Goal: Transaction & Acquisition: Book appointment/travel/reservation

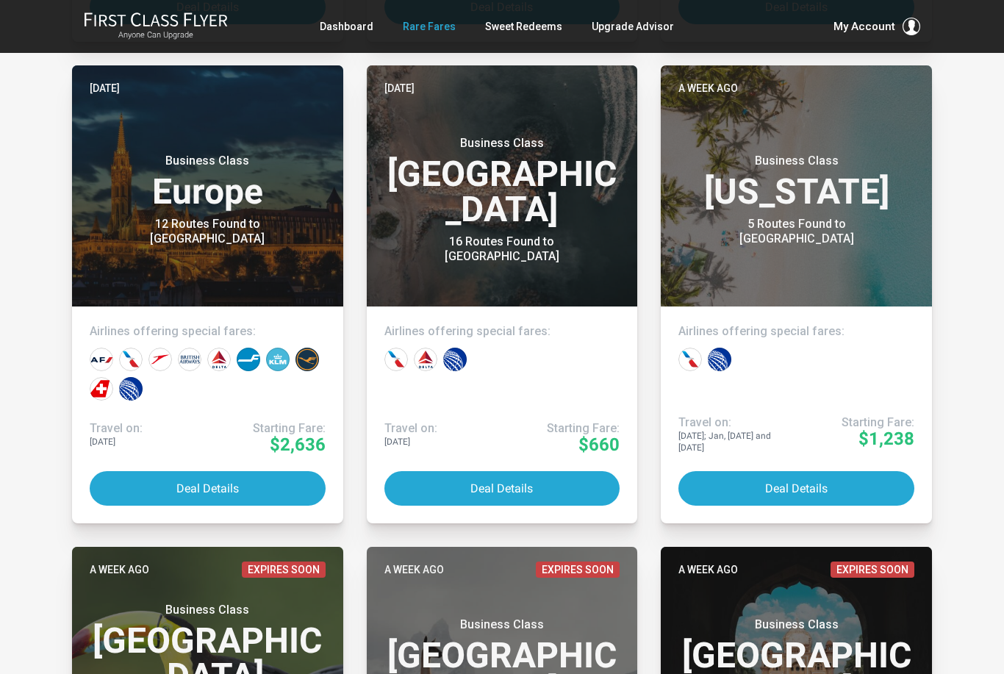
click at [218, 488] on button "Deal Details" at bounding box center [208, 488] width 236 height 35
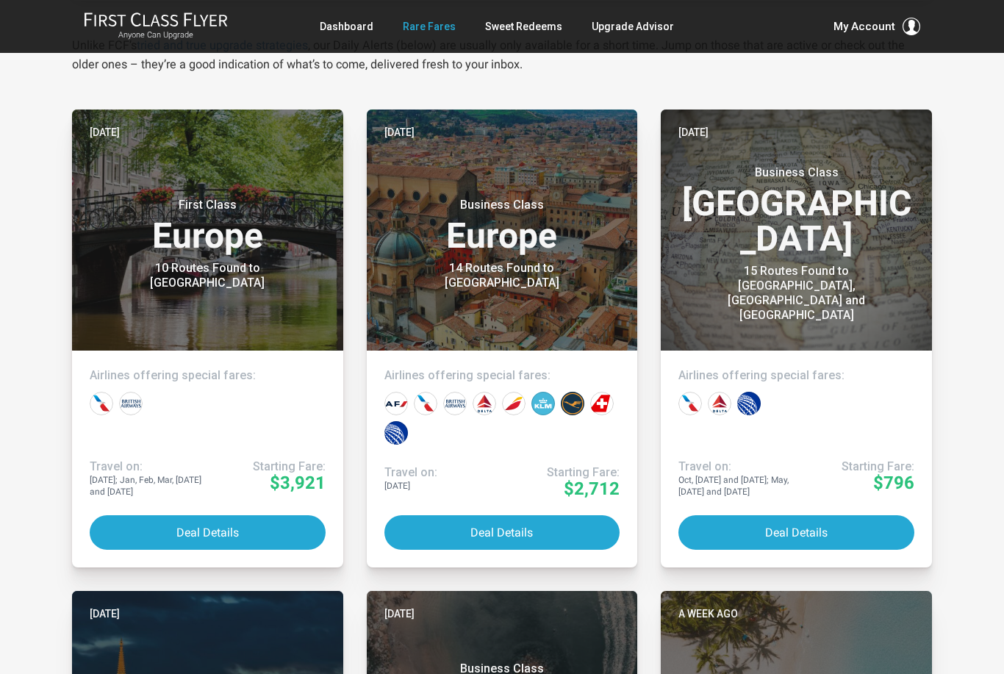
scroll to position [276, 0]
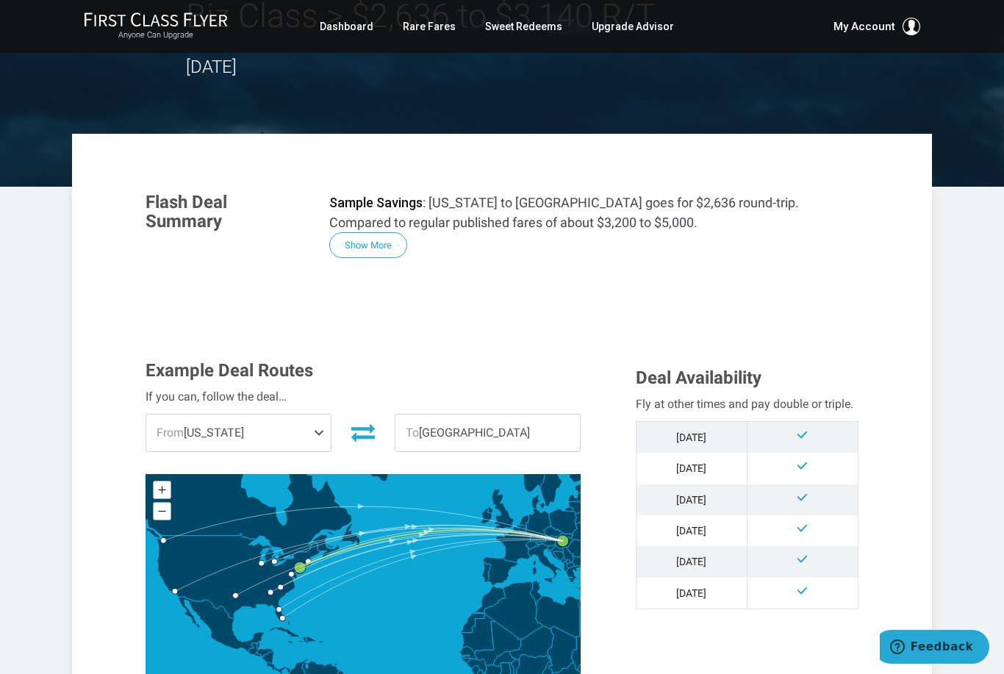
scroll to position [121, 0]
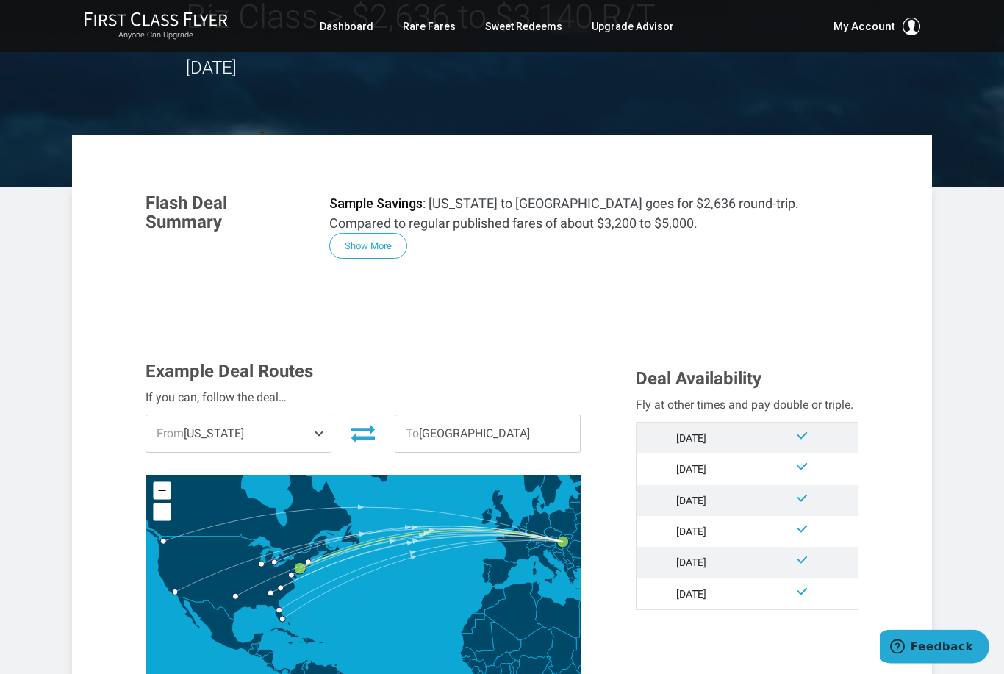
click at [320, 437] on span at bounding box center [322, 434] width 18 height 37
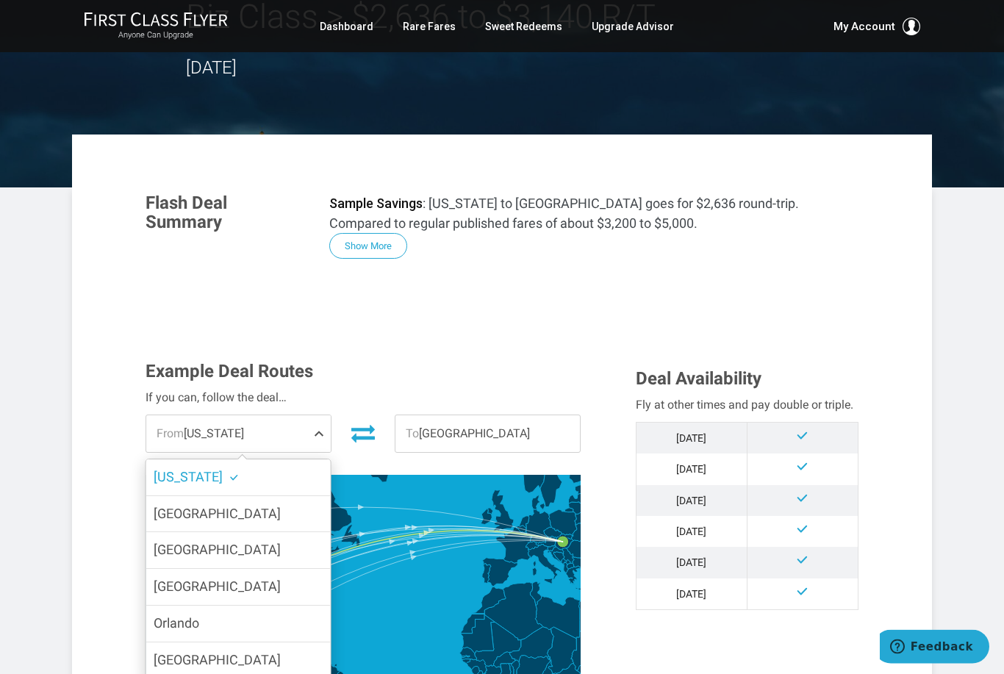
scroll to position [122, 0]
click at [310, 590] on label "Los Angeles" at bounding box center [238, 587] width 184 height 36
click at [0, 0] on input "Los Angeles" at bounding box center [0, 0] width 0 height 0
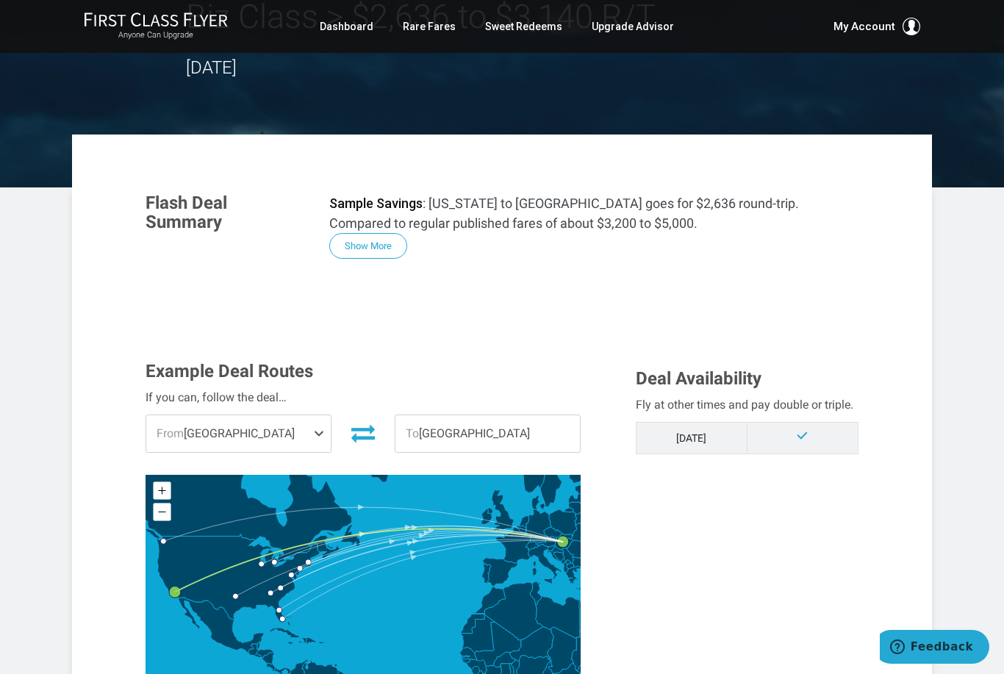
click at [322, 423] on span at bounding box center [322, 433] width 18 height 37
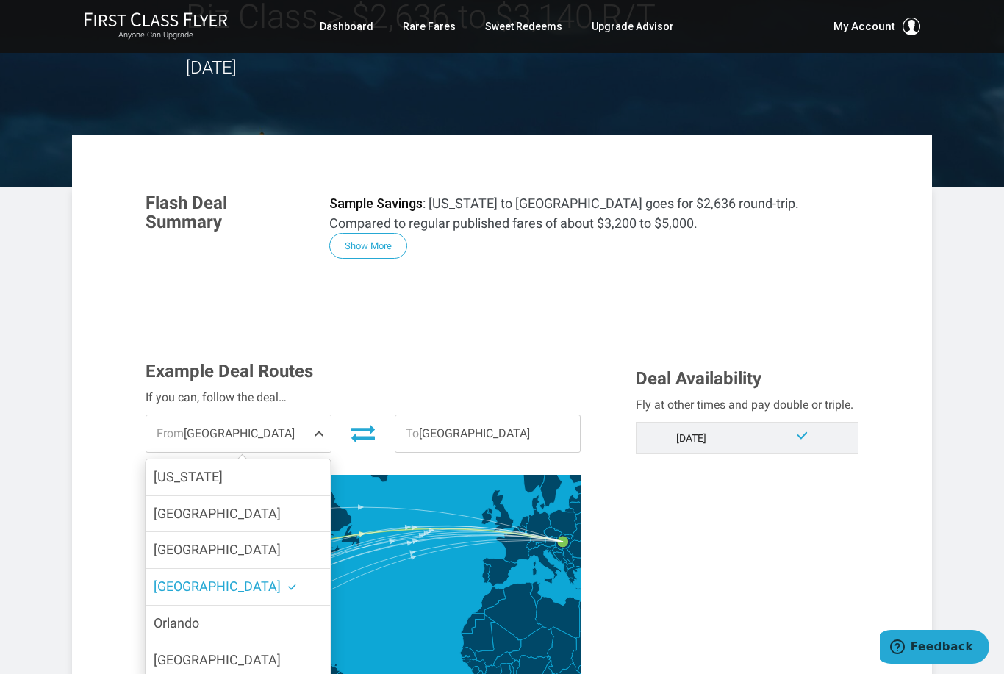
scroll to position [0, 0]
click at [287, 508] on label "Boston" at bounding box center [238, 514] width 184 height 36
click at [0, 0] on input "Boston" at bounding box center [0, 0] width 0 height 0
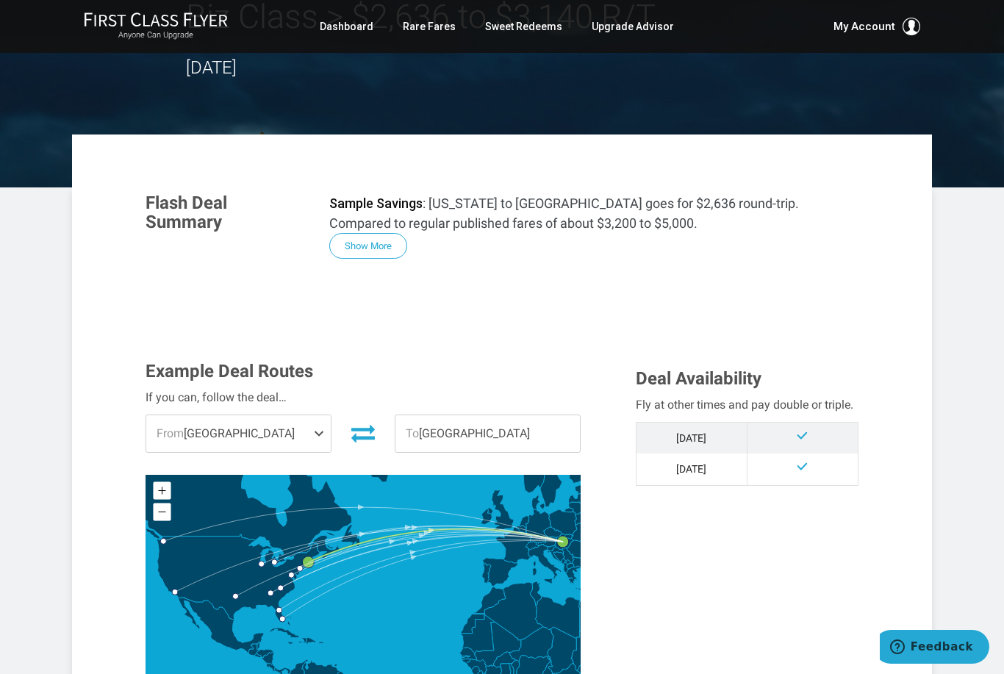
click at [295, 433] on span "From Boston" at bounding box center [238, 433] width 184 height 37
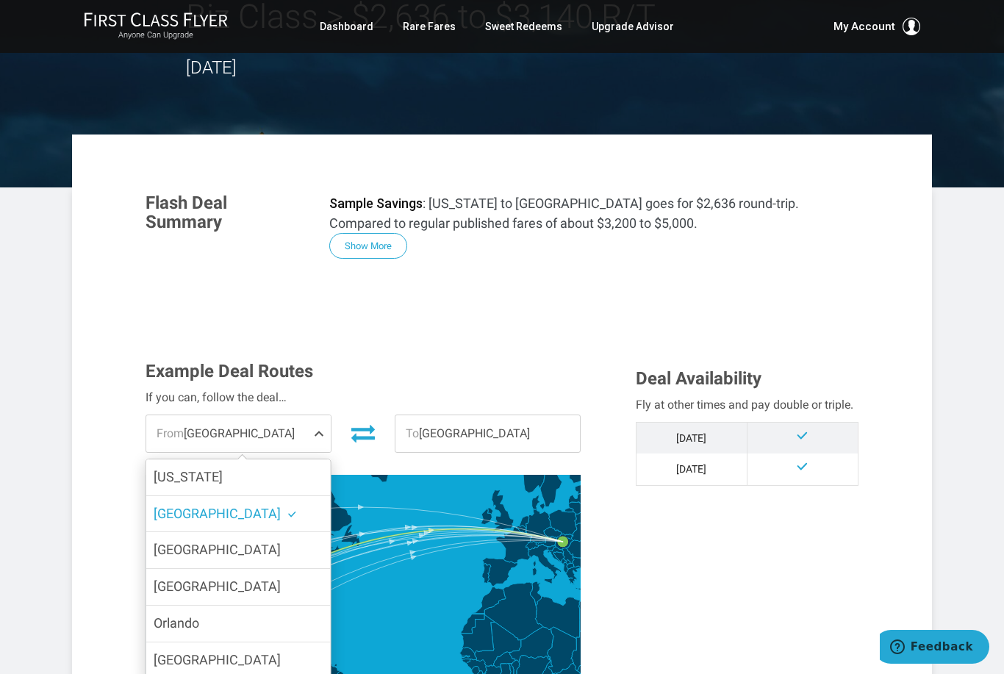
click at [294, 551] on label "Chicago" at bounding box center [238, 550] width 184 height 36
click at [0, 0] on input "Chicago" at bounding box center [0, 0] width 0 height 0
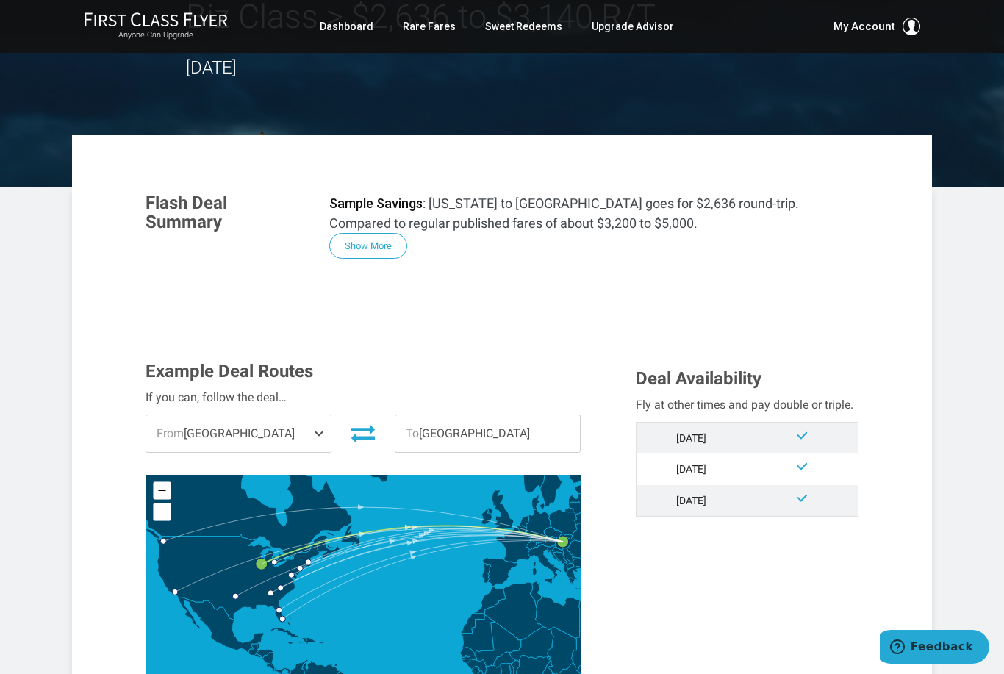
click at [269, 434] on span "From Chicago" at bounding box center [238, 433] width 184 height 37
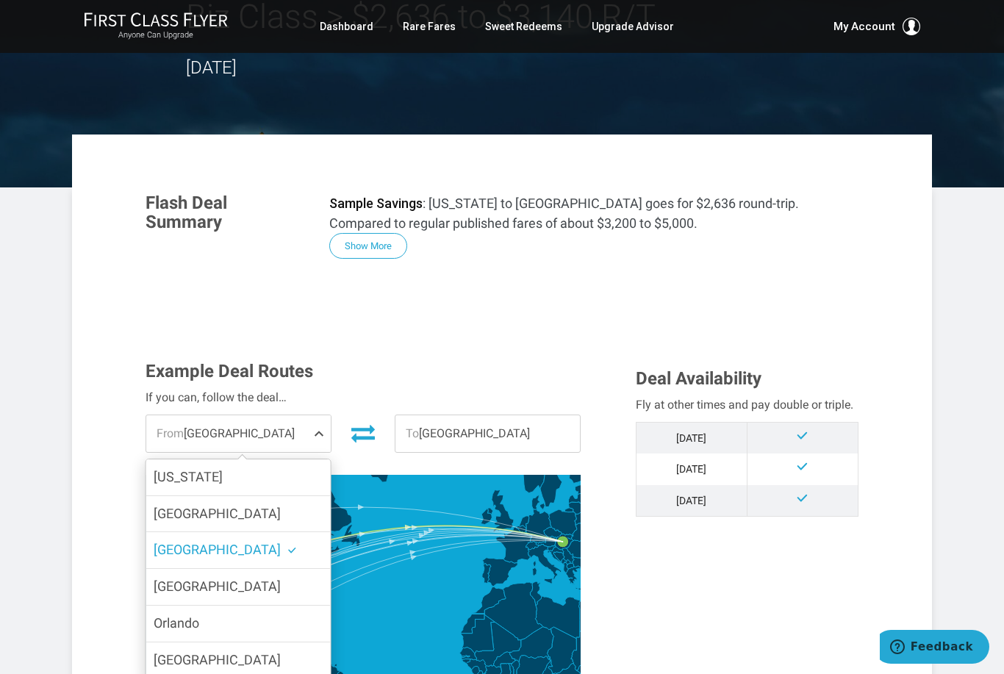
click at [282, 618] on label "Orlando" at bounding box center [238, 624] width 184 height 36
click at [0, 0] on input "Orlando" at bounding box center [0, 0] width 0 height 0
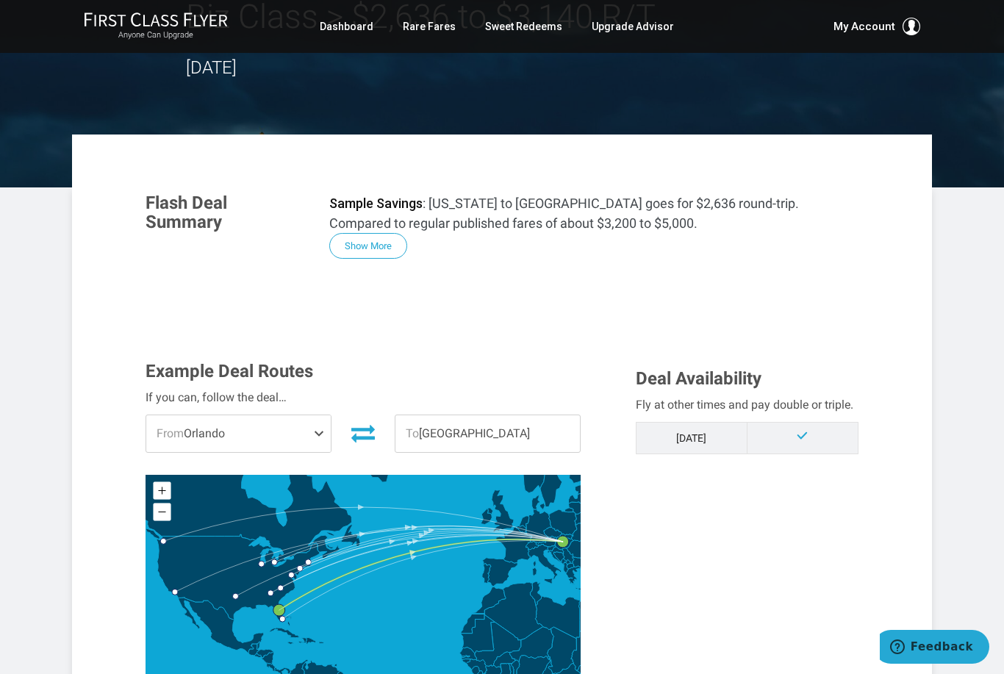
click at [276, 430] on span "From Orlando" at bounding box center [238, 433] width 184 height 37
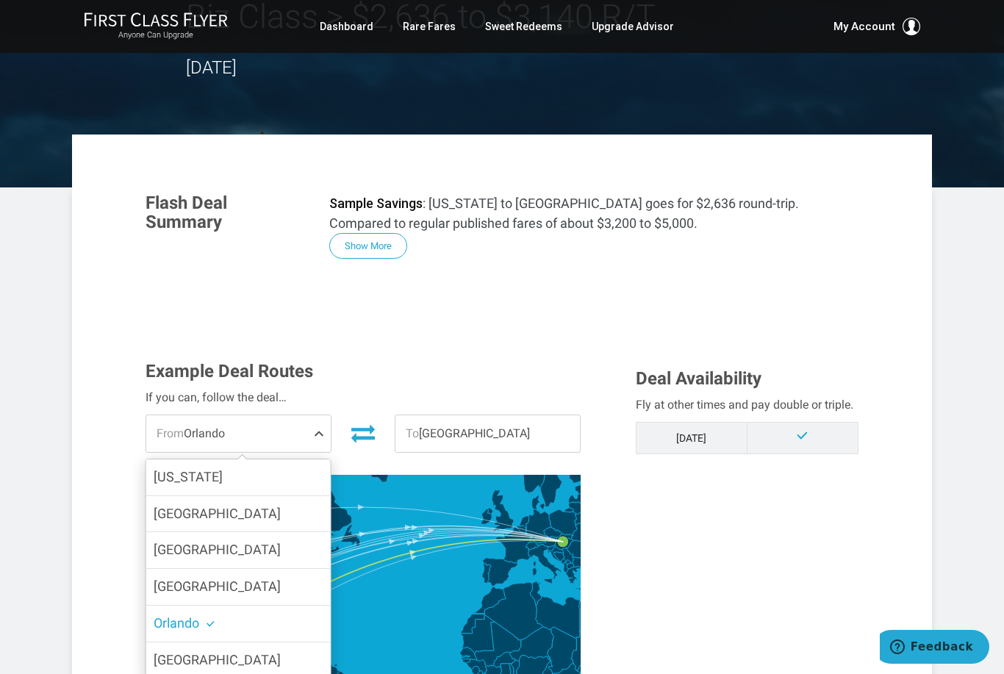
click at [272, 658] on label "Detroit" at bounding box center [238, 660] width 184 height 36
click at [0, 0] on input "Detroit" at bounding box center [0, 0] width 0 height 0
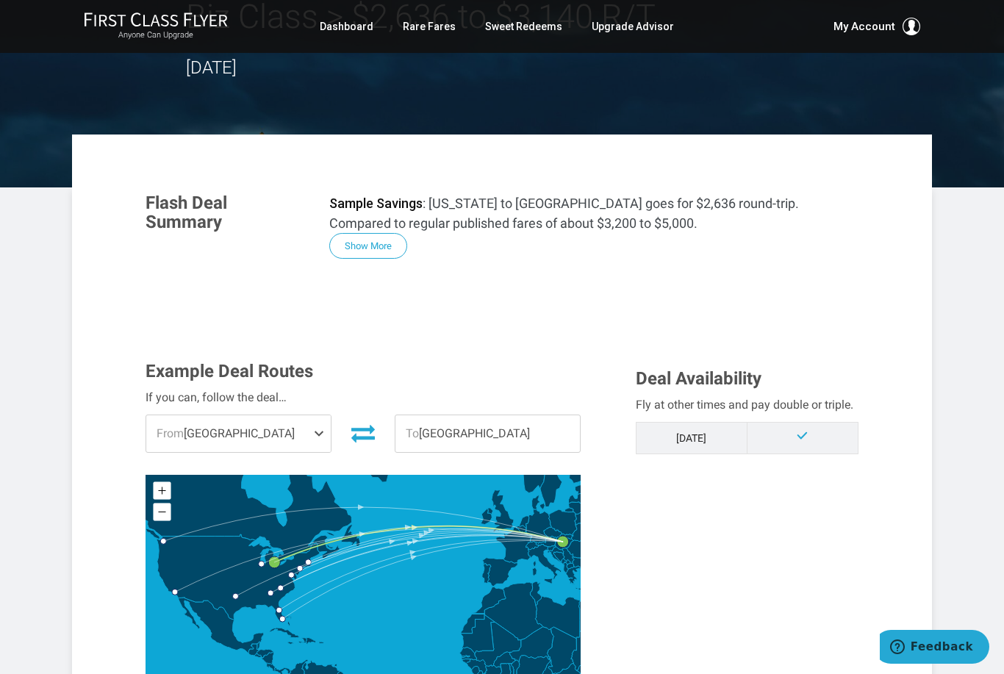
click at [292, 427] on span "From Detroit" at bounding box center [238, 433] width 184 height 37
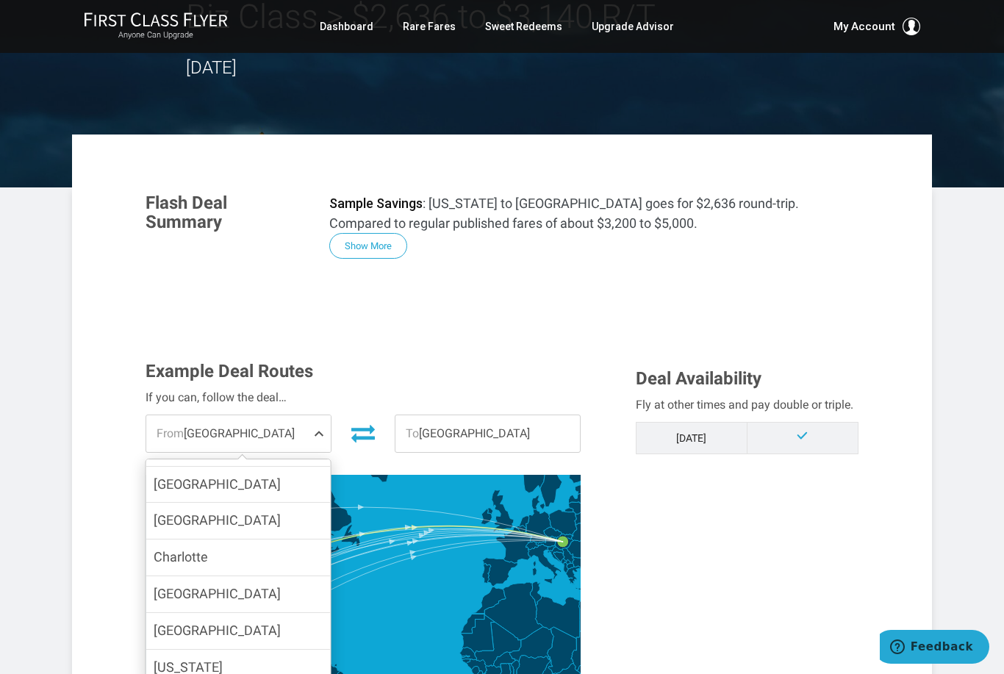
scroll to position [211, 0]
click at [259, 601] on label "Dallas" at bounding box center [238, 596] width 184 height 36
click at [0, 0] on input "Dallas" at bounding box center [0, 0] width 0 height 0
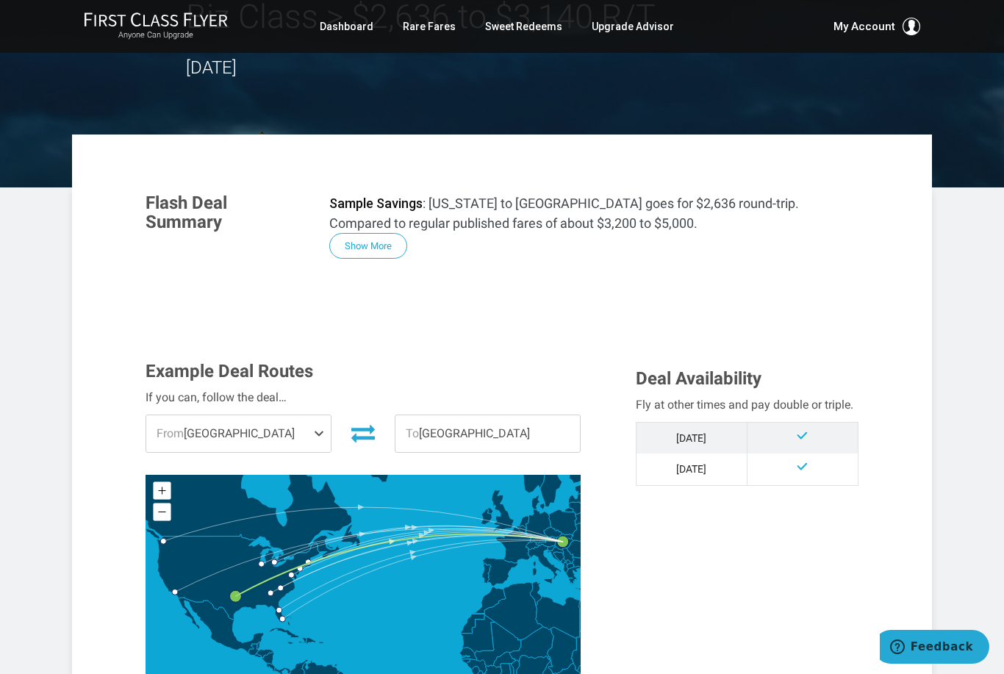
click at [276, 430] on span "From Dallas" at bounding box center [238, 433] width 184 height 37
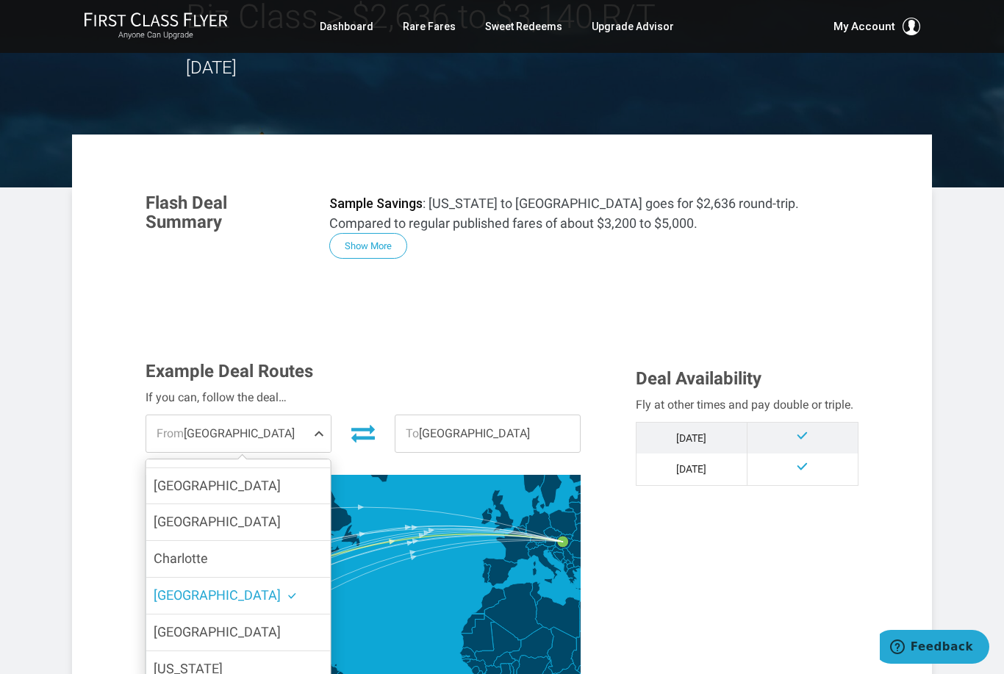
click at [295, 512] on label "Seattle" at bounding box center [238, 522] width 184 height 36
click at [0, 0] on input "Seattle" at bounding box center [0, 0] width 0 height 0
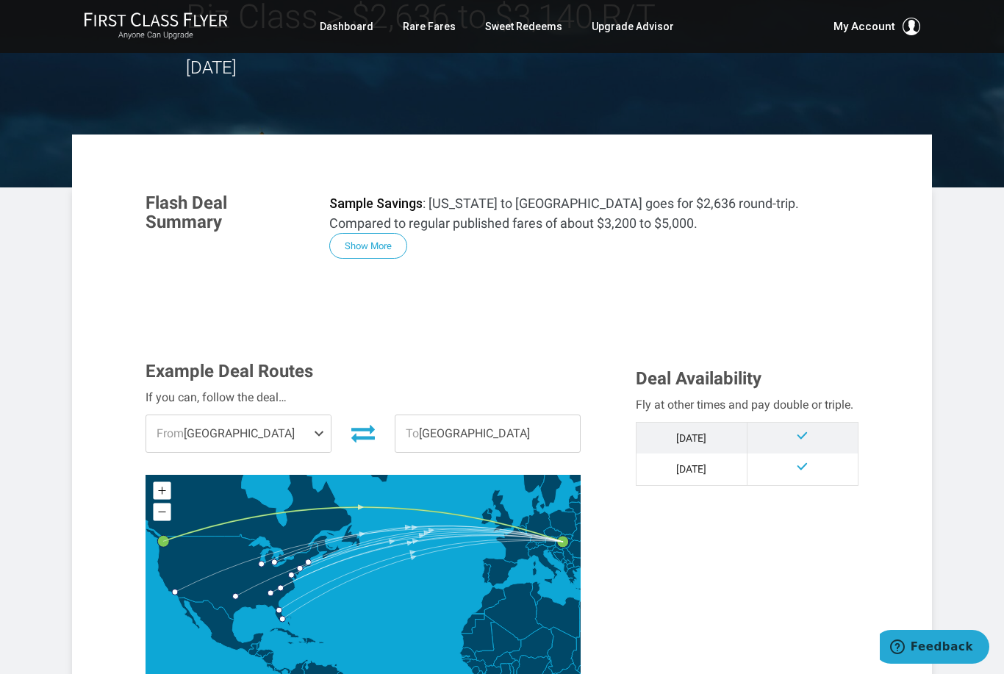
click at [309, 428] on span "From Seattle" at bounding box center [238, 433] width 184 height 37
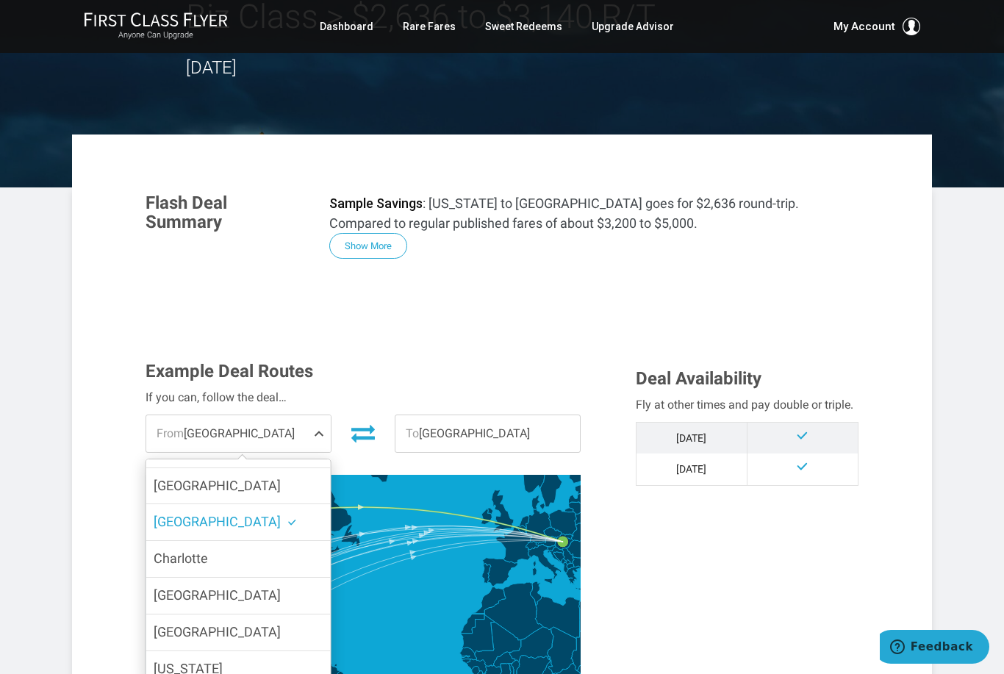
click at [295, 667] on label "Washington DC" at bounding box center [238, 679] width 184 height 57
click at [0, 0] on input "Washington DC" at bounding box center [0, 0] width 0 height 0
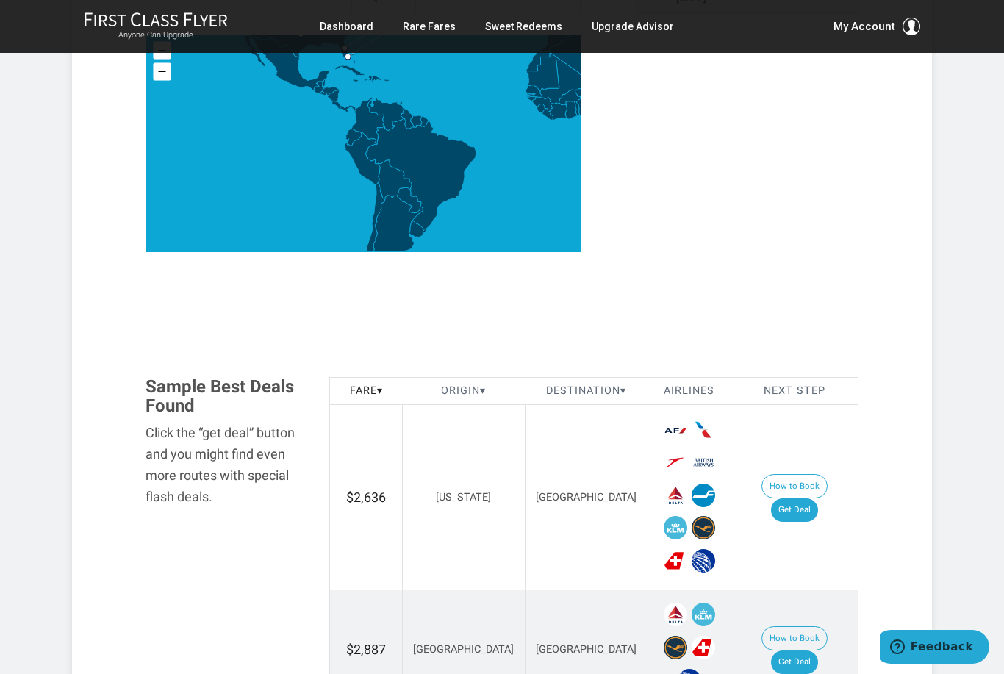
scroll to position [250, 0]
